Goal: Information Seeking & Learning: Learn about a topic

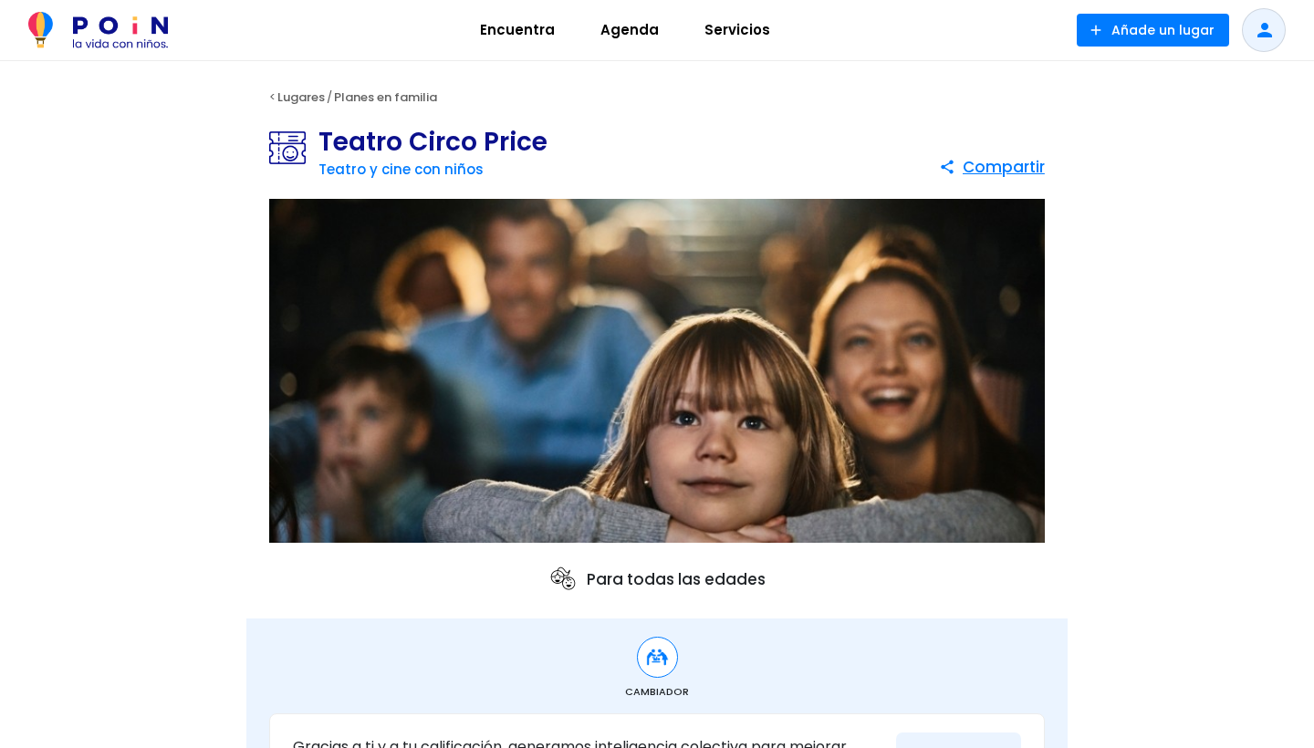
click at [619, 26] on span "Agenda" at bounding box center [629, 30] width 75 height 29
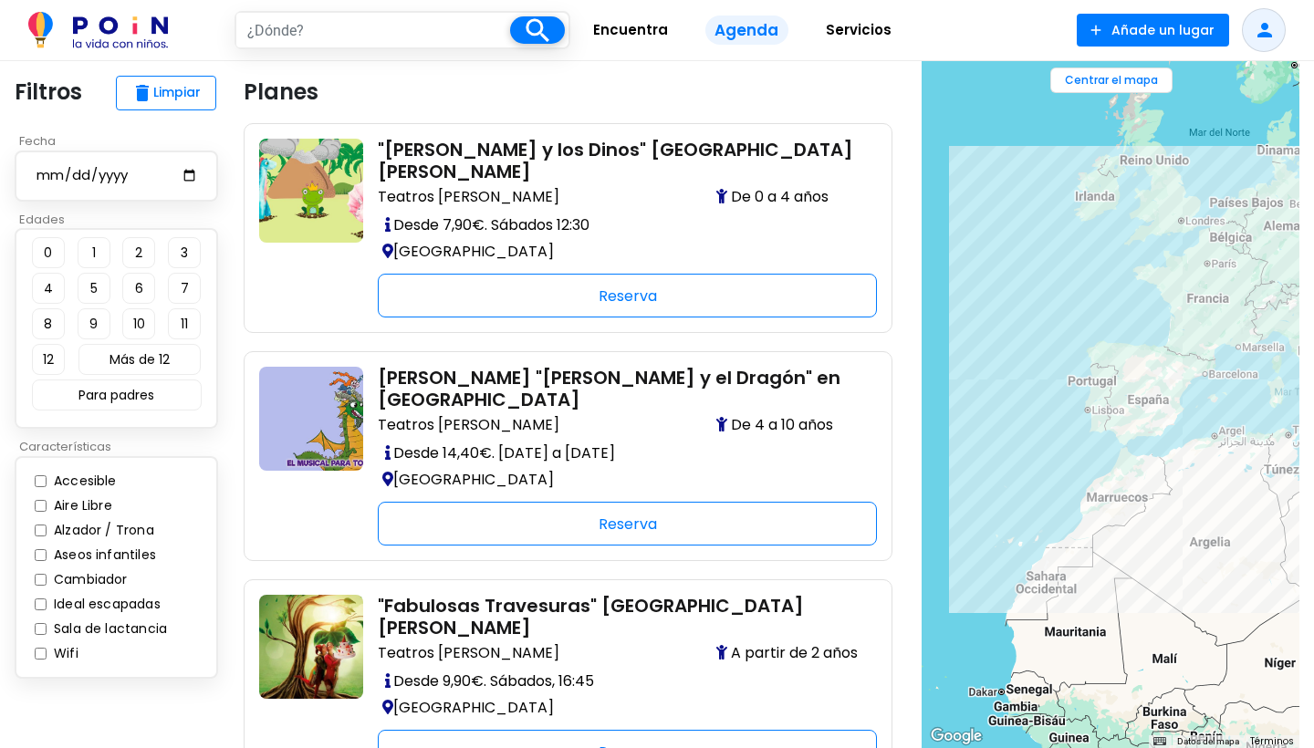
click at [43, 180] on input "date" at bounding box center [116, 175] width 163 height 23
type input "[DATE]"
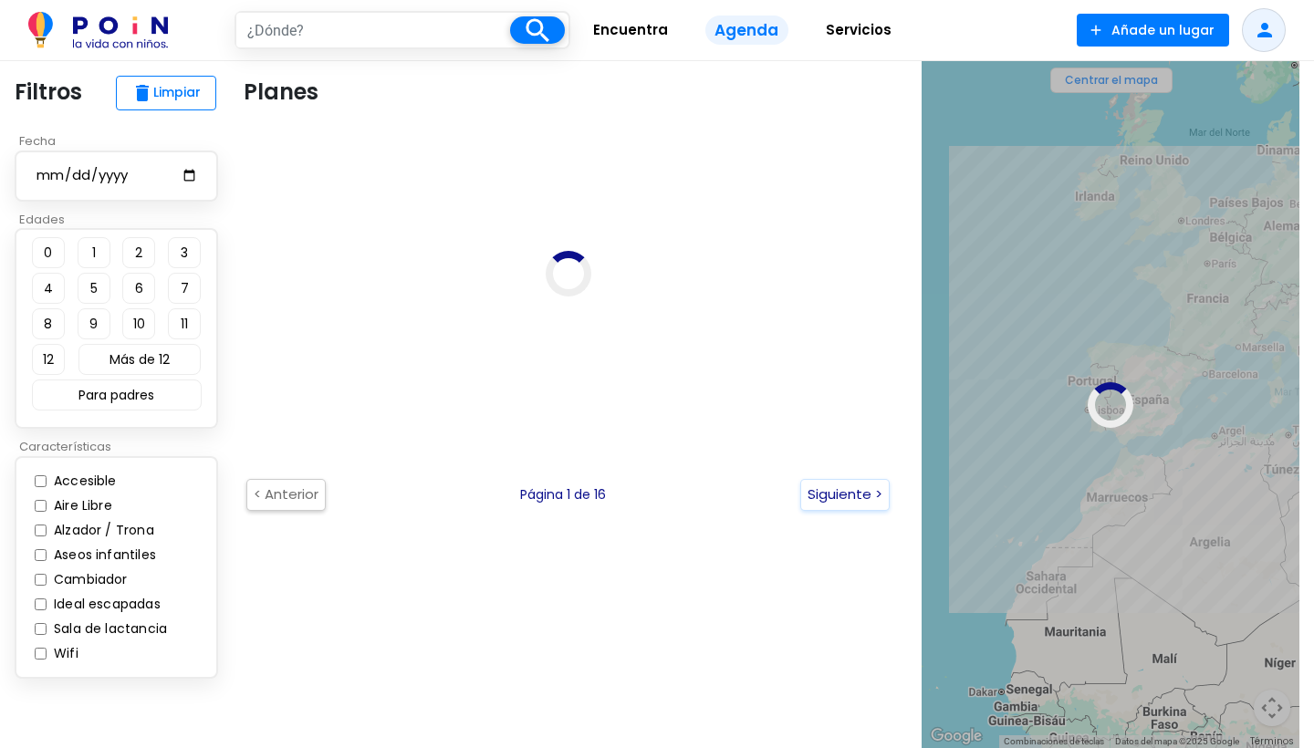
click at [177, 215] on p "Edades" at bounding box center [122, 220] width 214 height 18
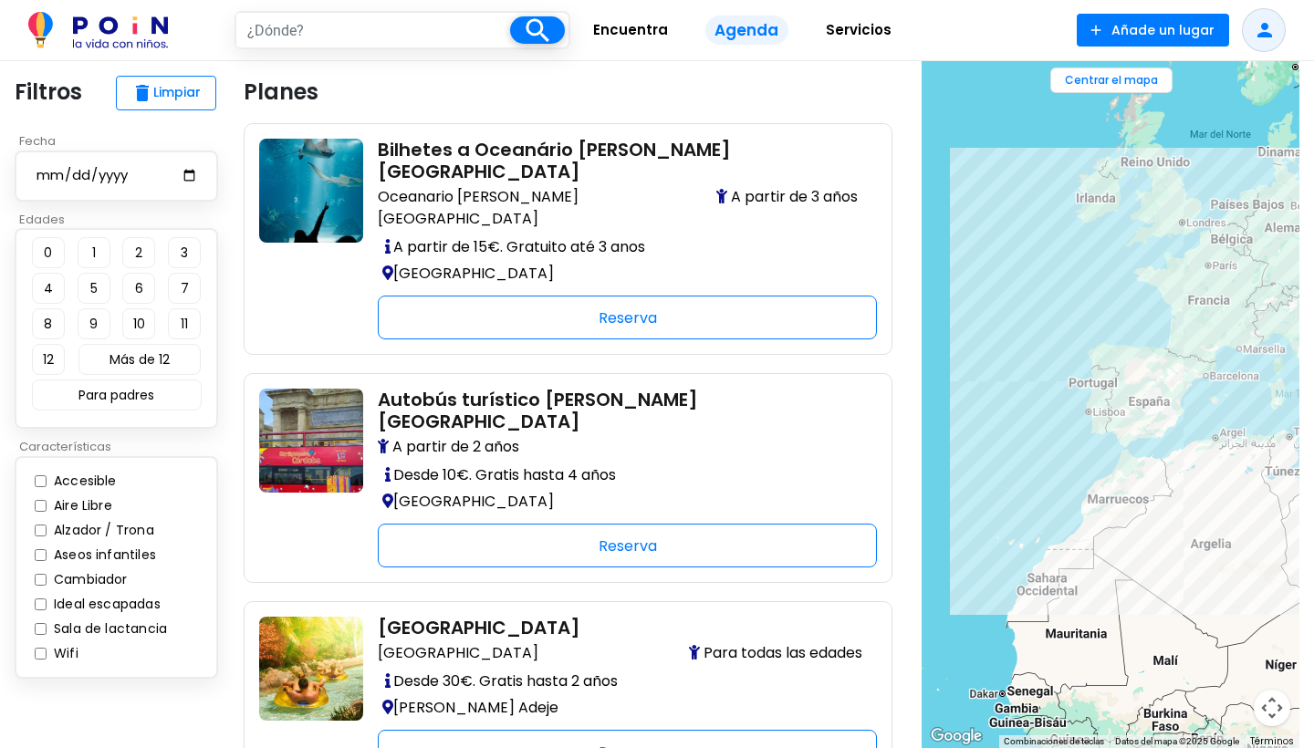
click at [332, 36] on input "text" at bounding box center [373, 30] width 274 height 35
type input "[GEOGRAPHIC_DATA]"
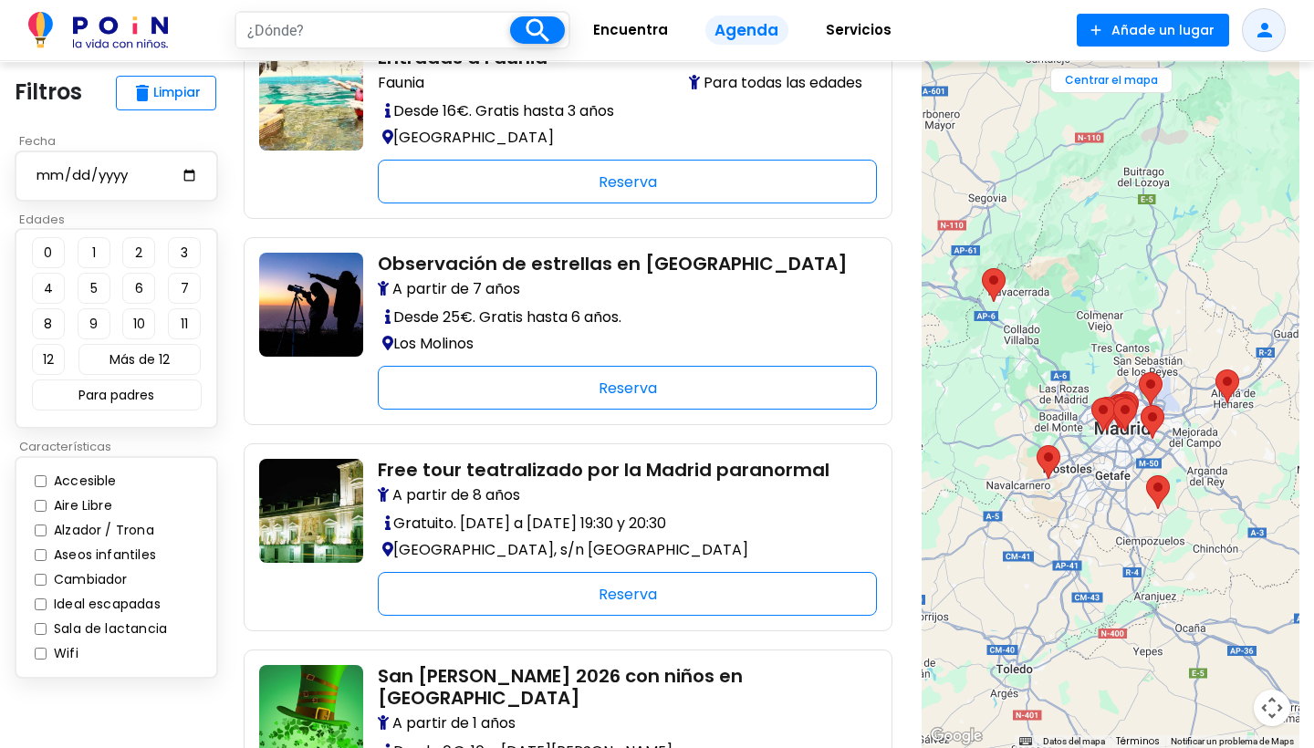
scroll to position [1763, 0]
